Goal: Information Seeking & Learning: Check status

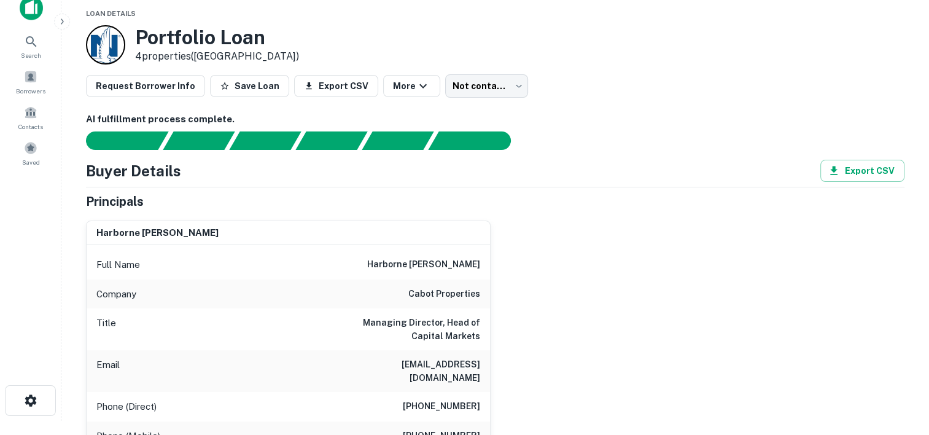
scroll to position [10, 0]
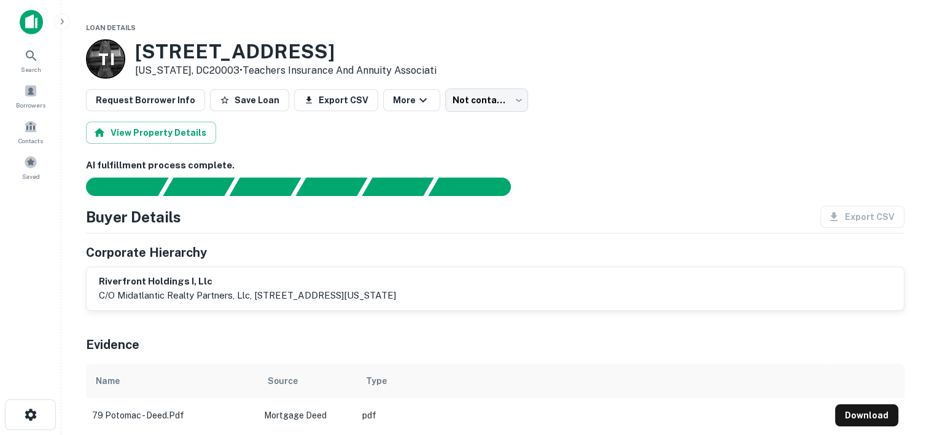
click at [267, 47] on h3 "79 Potomac Ave SE" at bounding box center [286, 51] width 302 height 23
click at [273, 49] on h3 "79 Potomac Ave SE" at bounding box center [286, 51] width 302 height 23
